Goal: Information Seeking & Learning: Compare options

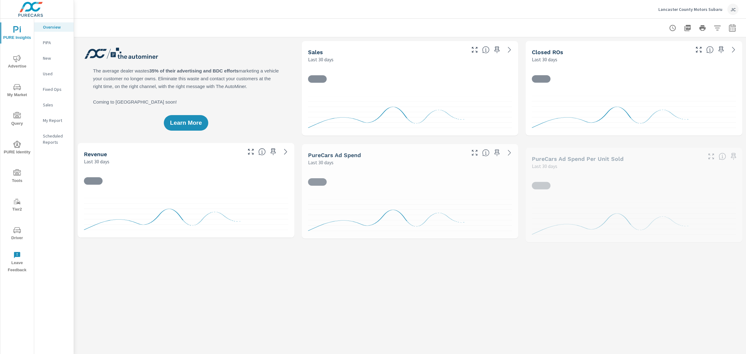
click at [697, 8] on p "Lancaster County Motors Subaru" at bounding box center [690, 10] width 64 height 6
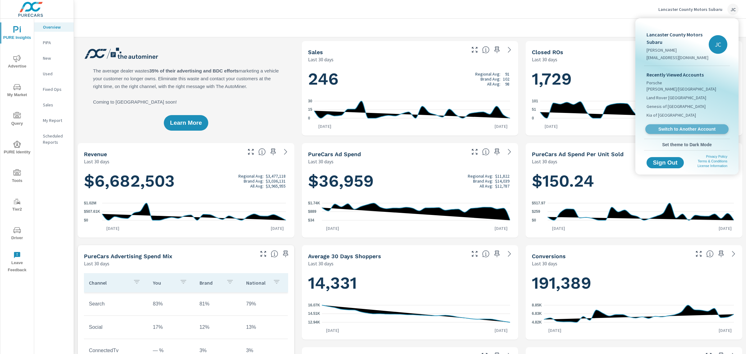
click at [713, 126] on span "Switch to Another Account" at bounding box center [686, 129] width 76 height 6
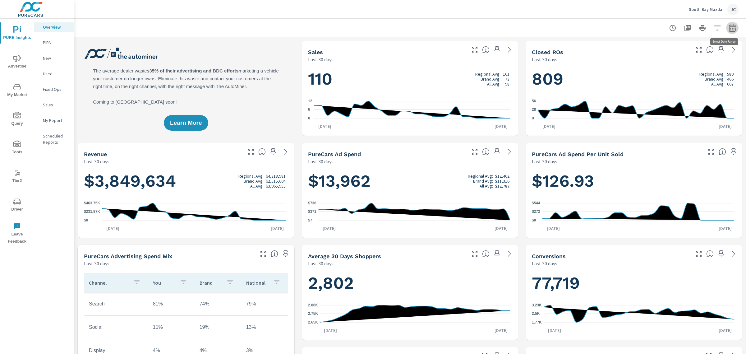
click at [728, 26] on icon "button" at bounding box center [731, 27] width 7 height 7
select select "Last 30 days"
click at [664, 66] on p "+ Add comparison" at bounding box center [683, 69] width 80 height 7
select select "Previous period"
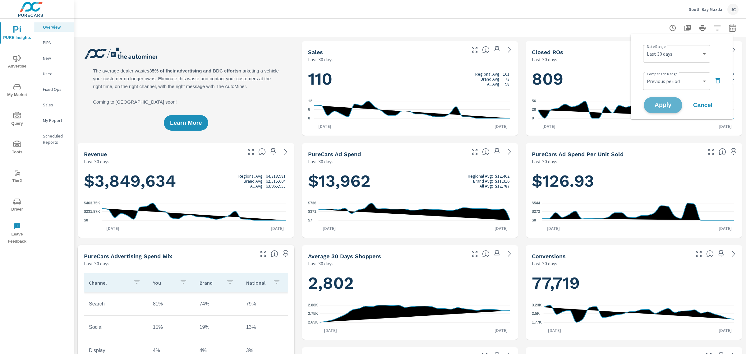
click at [664, 100] on button "Apply" at bounding box center [662, 105] width 39 height 16
